Goal: Find contact information: Find contact information

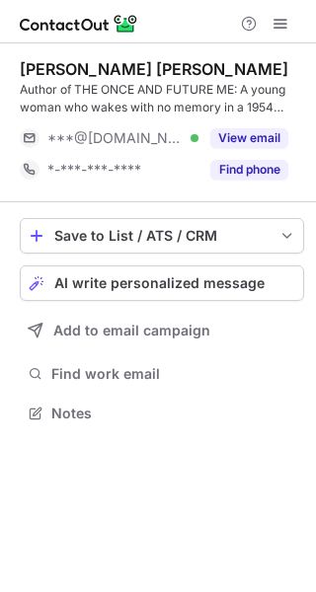
scroll to position [400, 316]
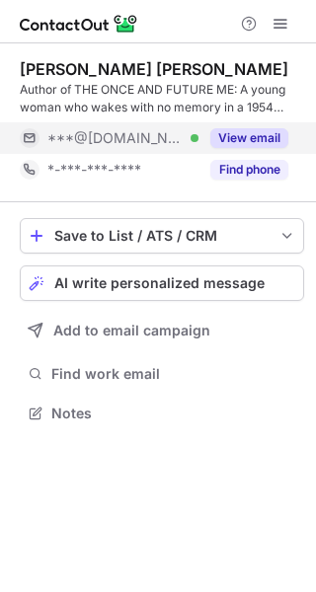
click at [264, 136] on button "View email" at bounding box center [249, 138] width 78 height 20
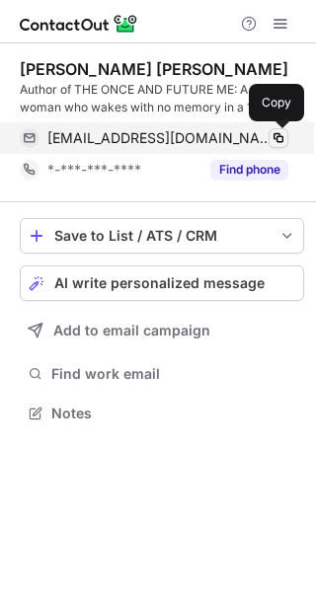
click at [278, 136] on span at bounding box center [278, 138] width 16 height 16
